Goal: Task Accomplishment & Management: Manage account settings

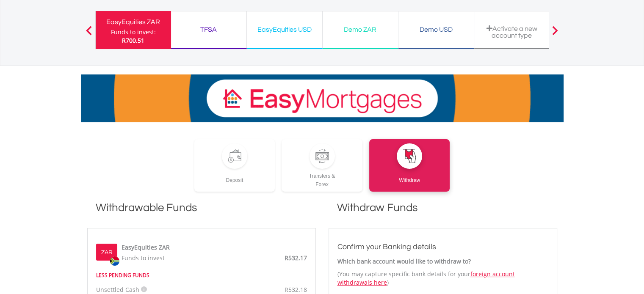
scroll to position [296, 0]
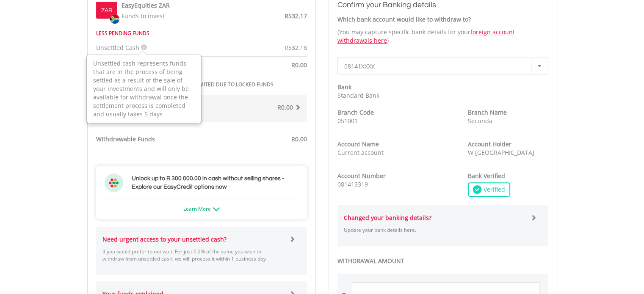
click at [141, 46] on icon at bounding box center [144, 47] width 6 height 6
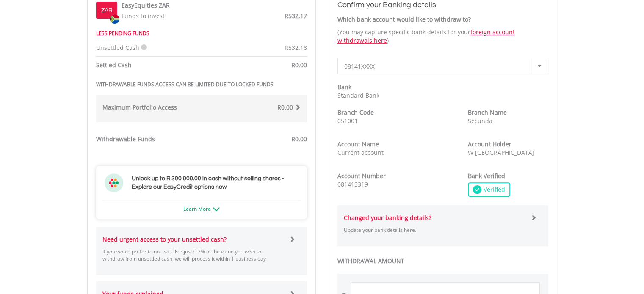
drag, startPoint x: 107, startPoint y: 94, endPoint x: 120, endPoint y: 105, distance: 16.6
click at [141, 45] on icon at bounding box center [144, 47] width 6 height 6
click at [44, 61] on body "My Investments Invest Now New Listings Sell My Recurring Investments Pending Or…" at bounding box center [322, 160] width 644 height 913
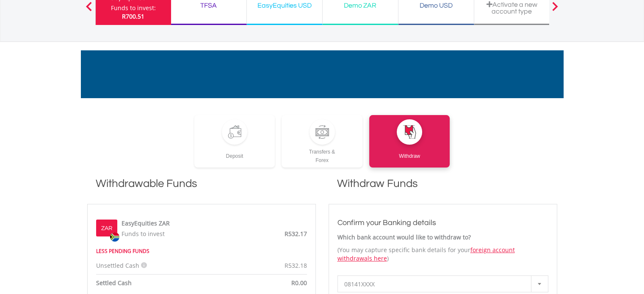
scroll to position [0, 0]
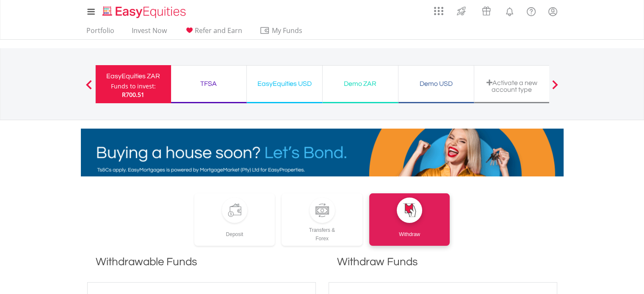
click at [119, 74] on div "EasyEquities ZAR" at bounding box center [133, 76] width 65 height 12
click at [141, 90] on div "Funds to invest:" at bounding box center [133, 86] width 45 height 8
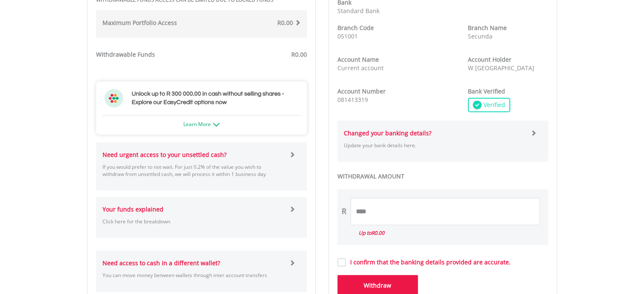
scroll to position [410, 0]
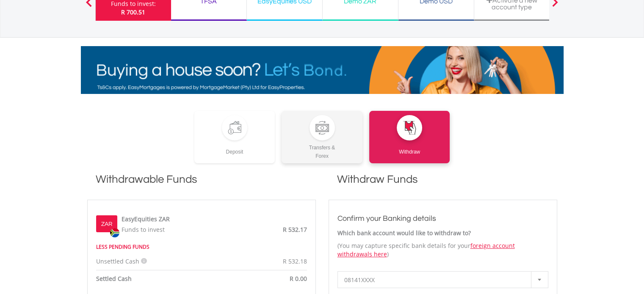
scroll to position [85, 0]
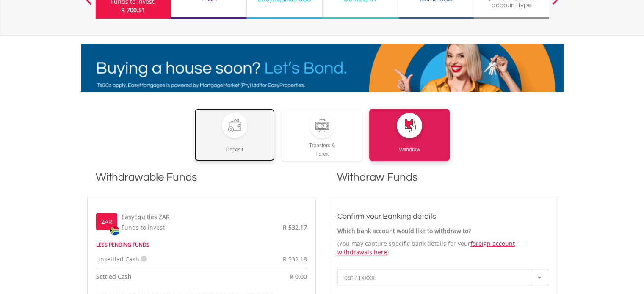
click at [247, 127] on link "Deposit" at bounding box center [234, 135] width 81 height 52
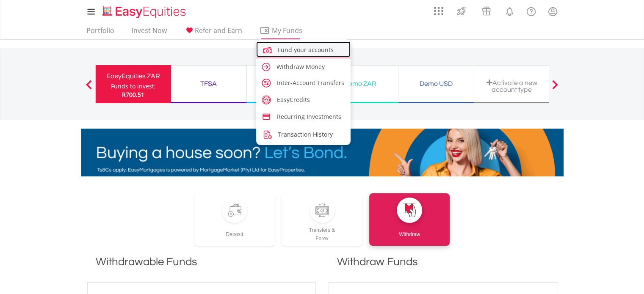
click at [294, 50] on span "Fund your accounts" at bounding box center [306, 50] width 56 height 8
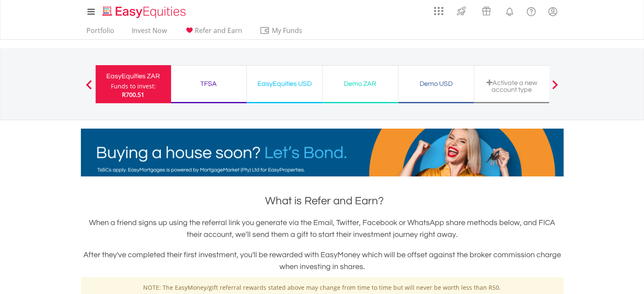
click at [264, 30] on span "My Funds" at bounding box center [287, 30] width 55 height 11
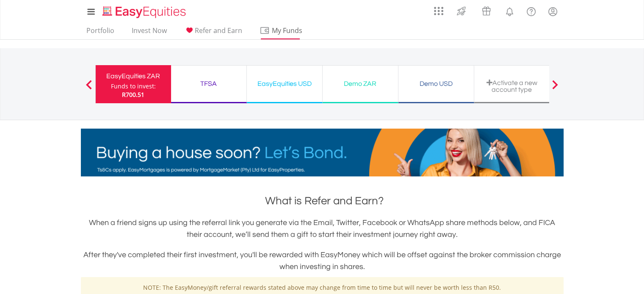
click at [283, 30] on span "My Funds" at bounding box center [287, 30] width 55 height 11
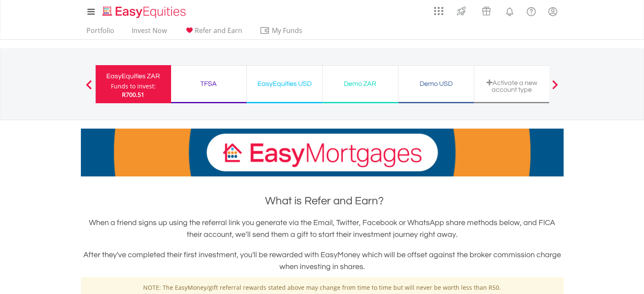
click at [137, 77] on div "EasyEquities ZAR" at bounding box center [133, 76] width 65 height 12
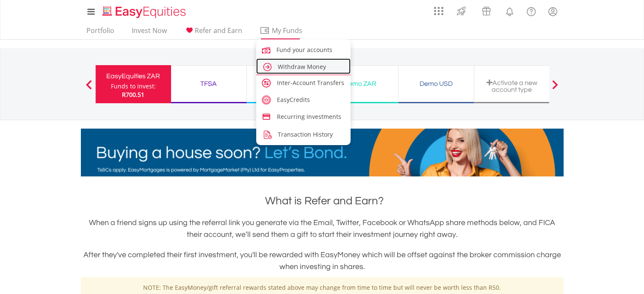
click at [304, 64] on span "Withdraw Money" at bounding box center [302, 67] width 48 height 8
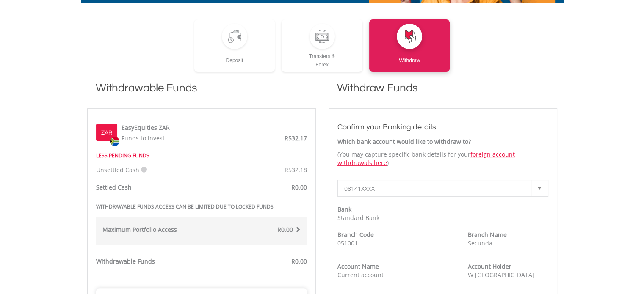
scroll to position [228, 0]
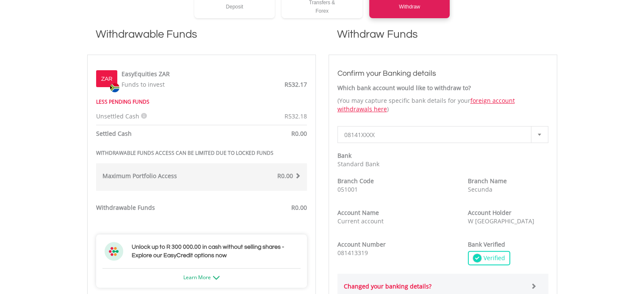
drag, startPoint x: 633, startPoint y: 130, endPoint x: 649, endPoint y: 35, distance: 96.2
click at [644, 35] on html "My Investments Invest Now New Listings Sell My Recurring Investments Pending Or…" at bounding box center [322, 228] width 644 height 913
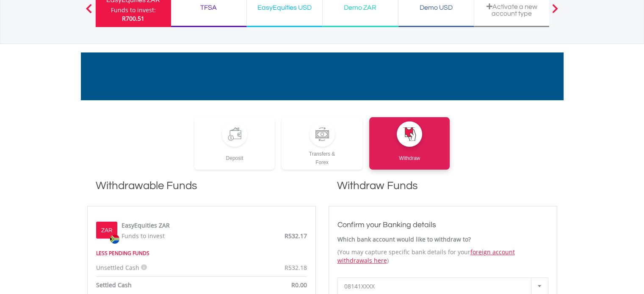
scroll to position [0, 0]
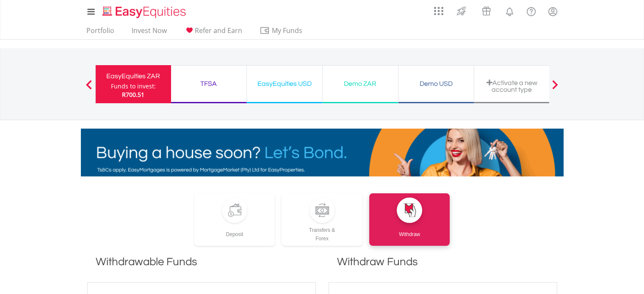
click at [127, 86] on div "Funds to invest:" at bounding box center [133, 86] width 45 height 8
click at [150, 34] on link "Invest Now" at bounding box center [149, 32] width 42 height 13
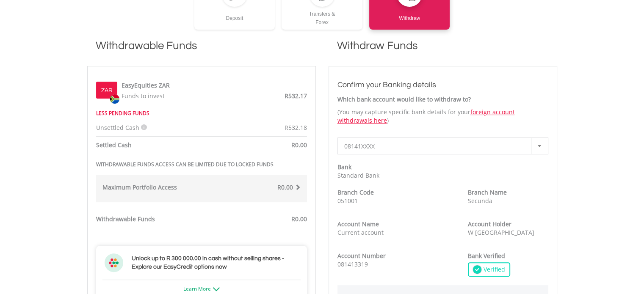
scroll to position [212, 0]
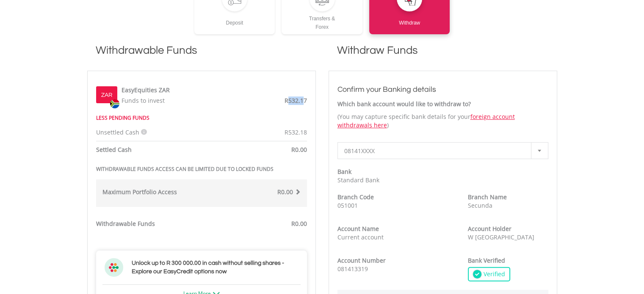
drag, startPoint x: 288, startPoint y: 99, endPoint x: 307, endPoint y: 97, distance: 18.7
click at [306, 97] on span "R532.17" at bounding box center [296, 101] width 22 height 8
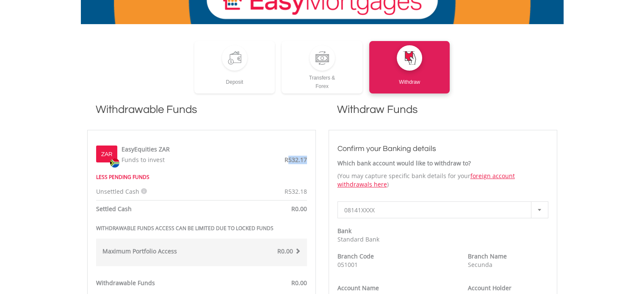
scroll to position [0, 0]
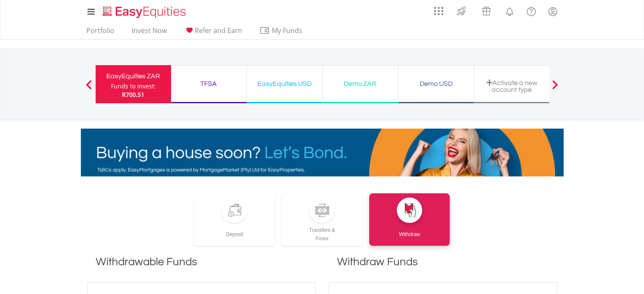
click at [120, 76] on div "EasyEquities ZAR" at bounding box center [133, 76] width 65 height 12
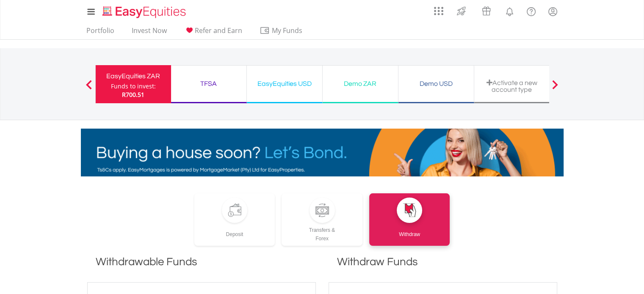
click at [135, 84] on div "Funds to invest:" at bounding box center [133, 86] width 45 height 8
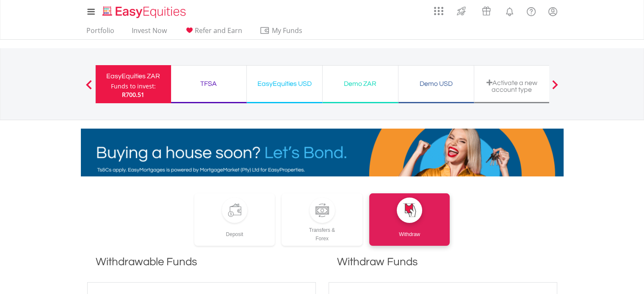
click at [560, 88] on div at bounding box center [555, 84] width 17 height 8
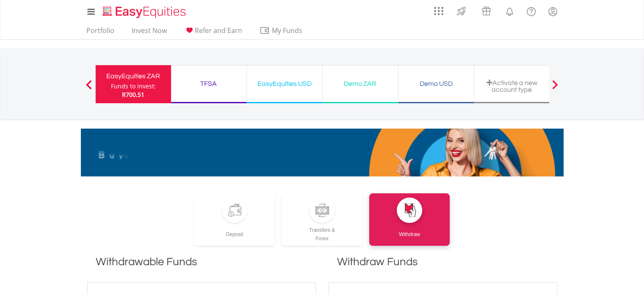
click at [555, 84] on span at bounding box center [555, 84] width 6 height 9
drag, startPoint x: 0, startPoint y: 0, endPoint x: 553, endPoint y: 86, distance: 559.9
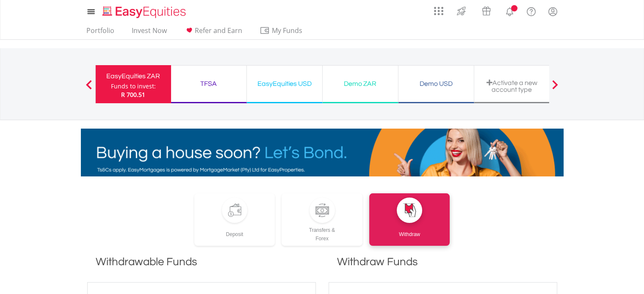
click at [553, 86] on span at bounding box center [555, 84] width 6 height 9
